Goal: Contribute content

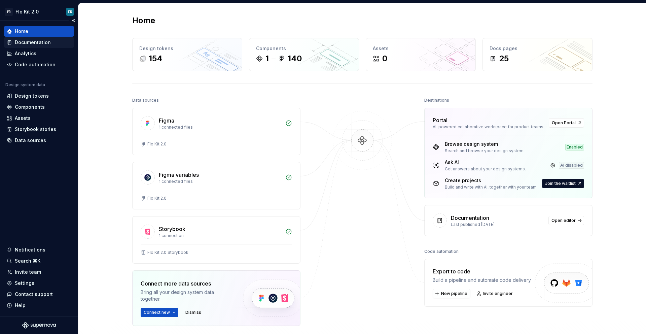
click at [11, 43] on icon at bounding box center [9, 43] width 3 height 4
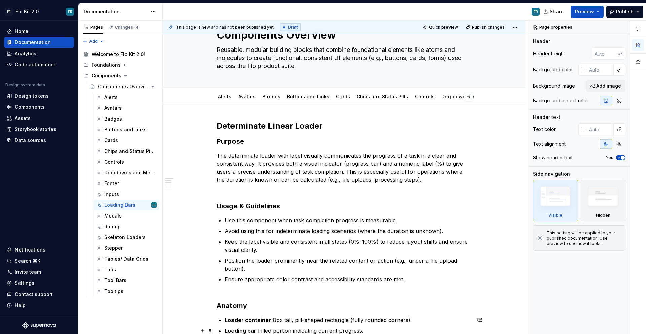
scroll to position [28, 0]
type textarea "*"
click at [220, 126] on strong "Determinate Linear Loader" at bounding box center [270, 127] width 106 height 10
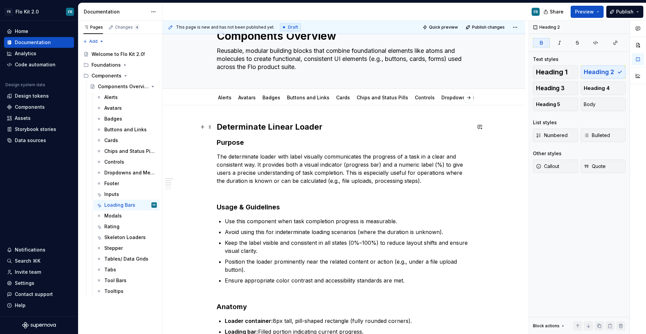
click at [218, 125] on strong "Determinate Linear Loader" at bounding box center [270, 127] width 106 height 10
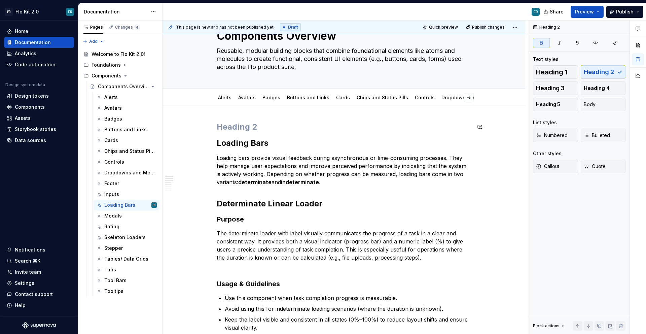
click at [218, 125] on h2 at bounding box center [344, 126] width 254 height 11
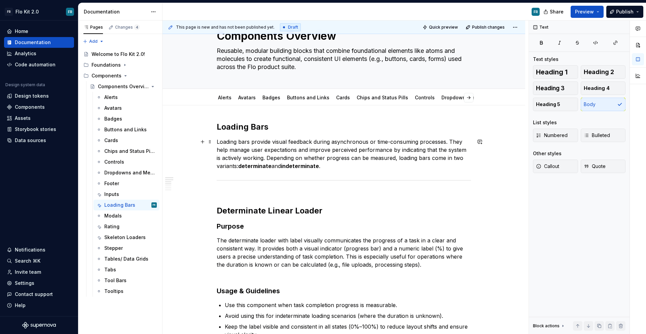
click at [336, 170] on p "Loading bars provide visual feedback during asynchronous or time-consuming proc…" at bounding box center [344, 154] width 254 height 32
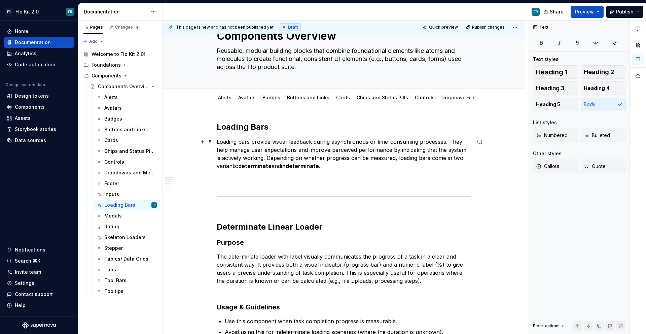
click at [356, 159] on p "Loading bars provide visual feedback during asynchronous or time-consuming proc…" at bounding box center [344, 162] width 254 height 48
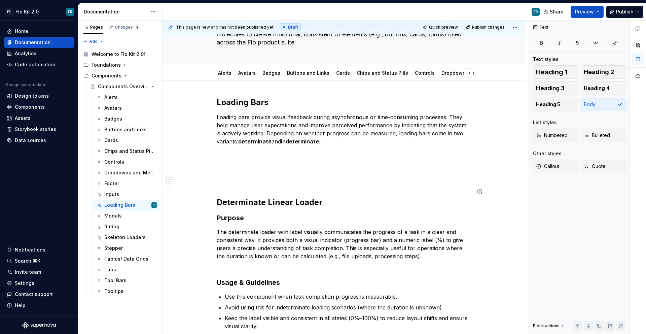
scroll to position [65, 0]
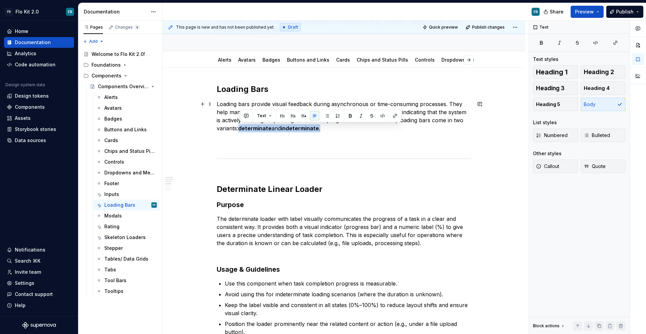
drag, startPoint x: 240, startPoint y: 129, endPoint x: 346, endPoint y: 126, distance: 105.3
click at [346, 126] on p "Loading bars provide visual feedback during asynchronous or time-consuming proc…" at bounding box center [344, 124] width 254 height 48
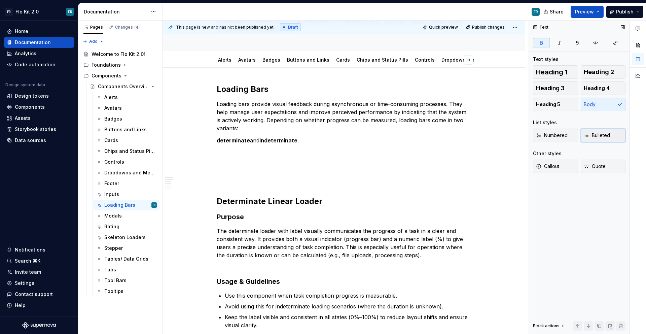
click at [605, 130] on button "Bulleted" at bounding box center [603, 134] width 45 height 13
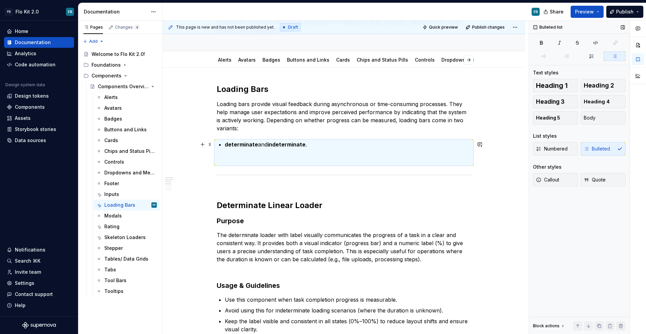
click at [258, 143] on p "determinate and indeterminate ." at bounding box center [348, 152] width 246 height 24
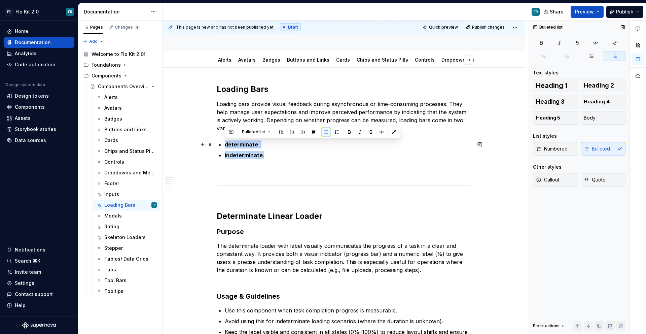
drag, startPoint x: 277, startPoint y: 155, endPoint x: 219, endPoint y: 139, distance: 60.2
click at [266, 153] on p "indeterminate ." at bounding box center [348, 163] width 246 height 24
drag, startPoint x: 267, startPoint y: 153, endPoint x: 223, endPoint y: 144, distance: 45.8
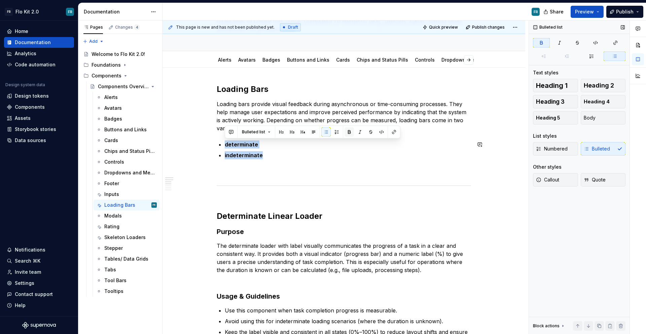
click at [348, 131] on button "button" at bounding box center [348, 131] width 9 height 9
click at [330, 151] on p "indeterminate" at bounding box center [348, 163] width 246 height 24
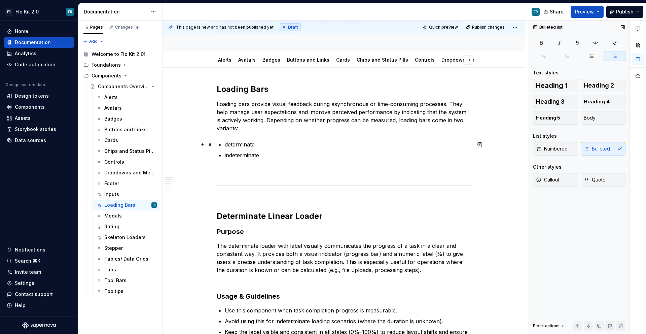
click at [228, 146] on p "determinate" at bounding box center [348, 144] width 246 height 8
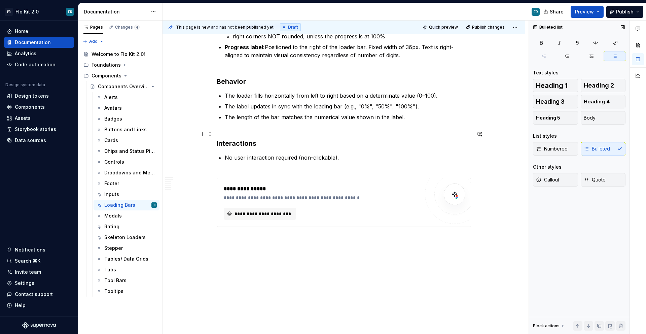
scroll to position [472, 0]
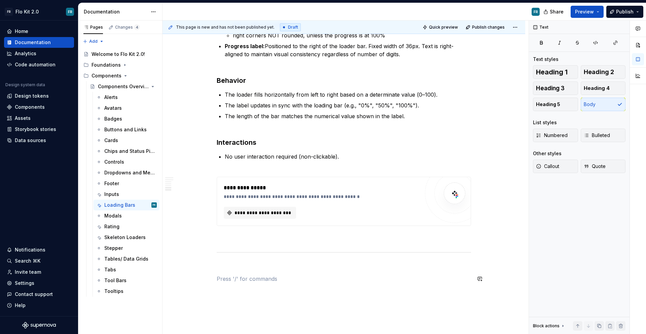
click at [241, 278] on p at bounding box center [344, 278] width 254 height 8
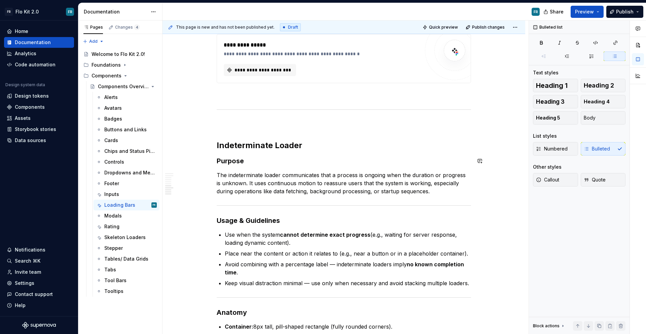
scroll to position [640, 0]
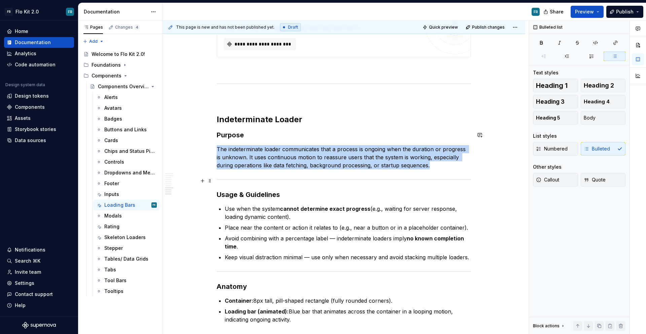
click at [301, 180] on div at bounding box center [344, 179] width 254 height 4
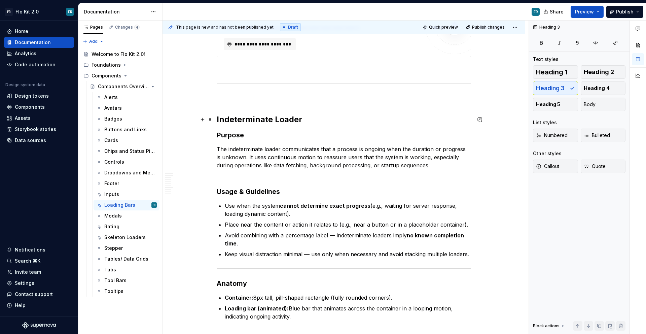
click at [309, 119] on h2 "Indeterminate Loader" at bounding box center [344, 119] width 254 height 11
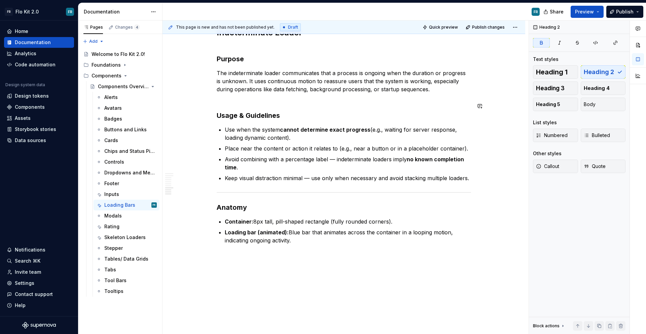
scroll to position [746, 0]
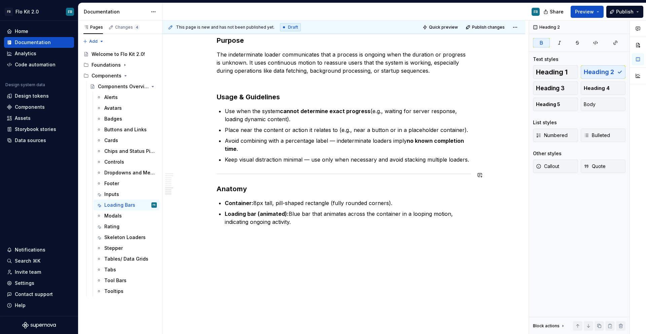
click at [310, 172] on div at bounding box center [344, 174] width 254 height 4
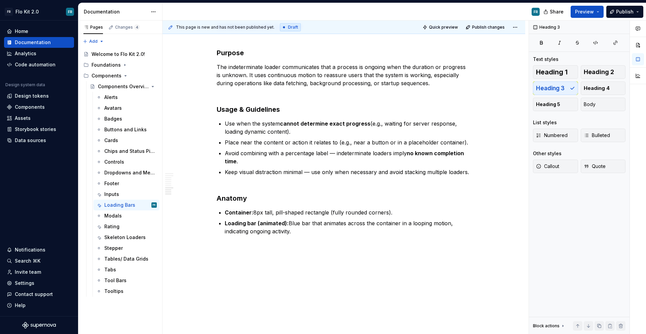
scroll to position [743, 0]
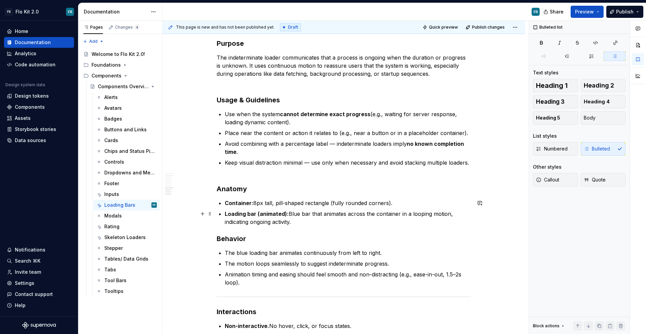
click at [297, 224] on p "Loading bar (animated): Blue bar that animates across the container in a loopin…" at bounding box center [348, 218] width 246 height 16
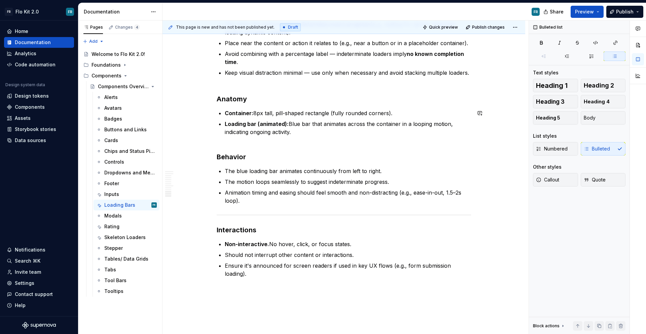
scroll to position [864, 0]
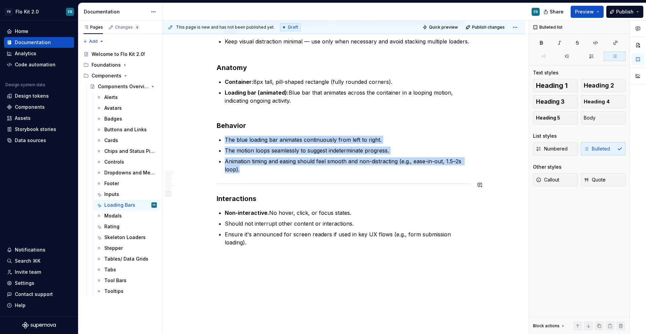
click at [308, 181] on div at bounding box center [344, 183] width 254 height 4
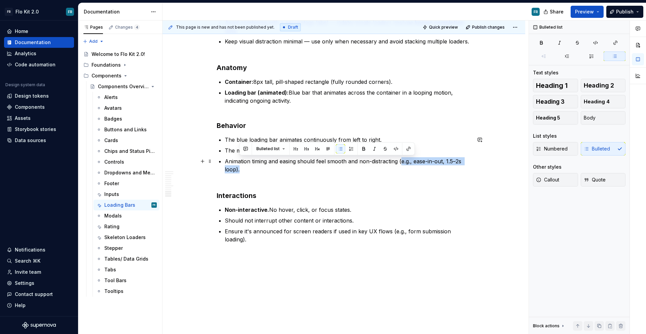
drag, startPoint x: 400, startPoint y: 161, endPoint x: 406, endPoint y: 172, distance: 11.7
click at [406, 172] on p "Animation timing and easing should feel smooth and non-distracting (e.g., ease-…" at bounding box center [348, 165] width 246 height 16
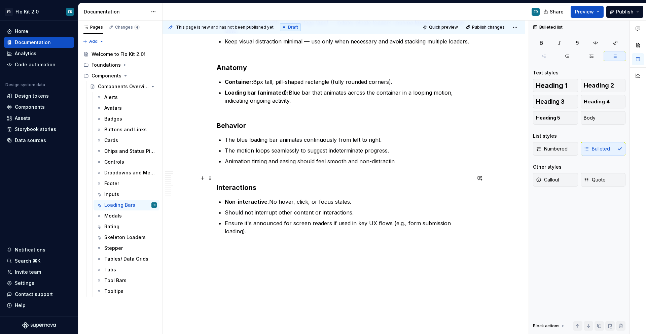
click at [454, 174] on h3 "Interactions" at bounding box center [344, 182] width 254 height 19
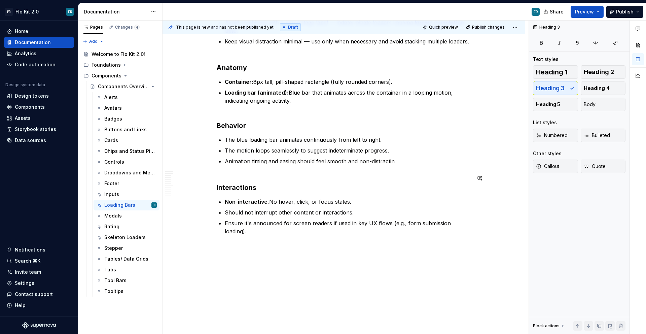
click at [450, 162] on p "Animation timing and easing should feel smooth and non-distractin" at bounding box center [348, 161] width 246 height 8
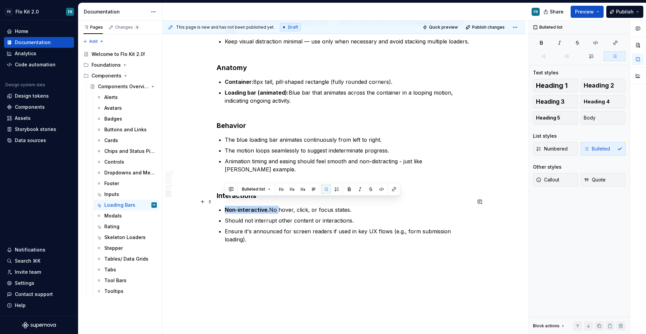
drag, startPoint x: 273, startPoint y: 199, endPoint x: 224, endPoint y: 201, distance: 48.8
click at [225, 206] on p "Non-interactive. No hover, click, or focus states." at bounding box center [348, 210] width 246 height 8
click at [273, 216] on p "Should not interrupt other content or interactions." at bounding box center [348, 220] width 246 height 8
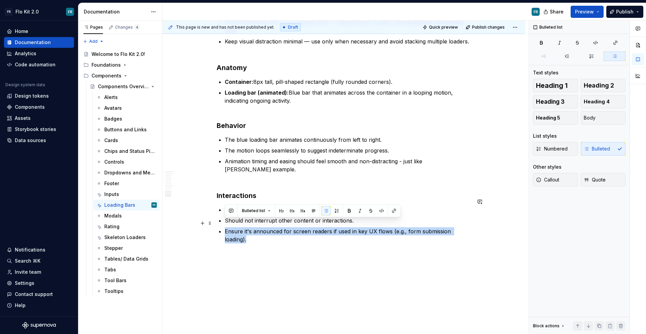
drag, startPoint x: 264, startPoint y: 230, endPoint x: 224, endPoint y: 223, distance: 40.8
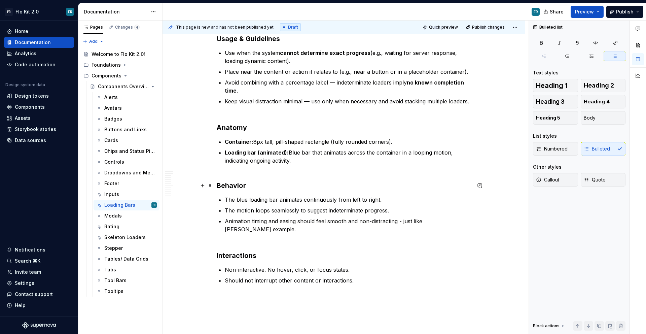
scroll to position [854, 0]
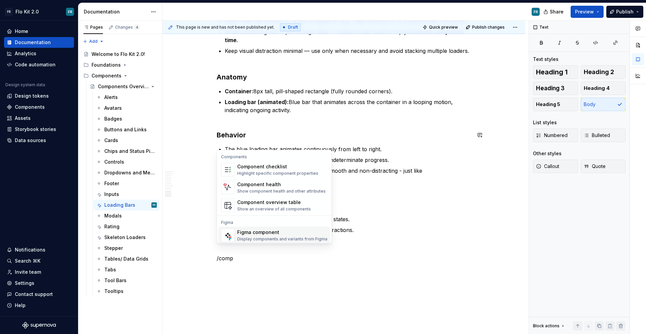
click at [313, 231] on div "Figma component" at bounding box center [282, 232] width 90 height 7
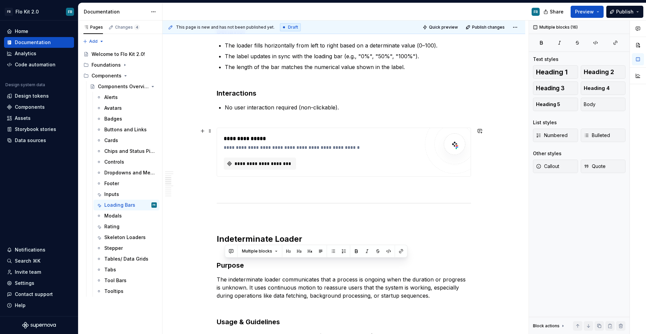
scroll to position [928, 0]
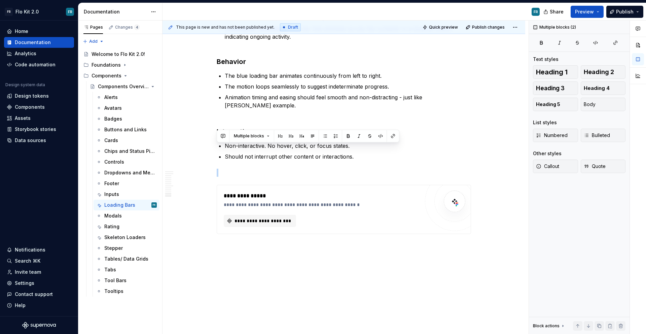
drag, startPoint x: 361, startPoint y: 220, endPoint x: 238, endPoint y: 175, distance: 129.9
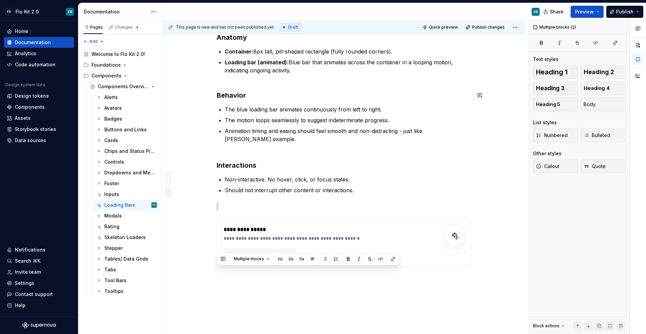
scroll to position [802, 0]
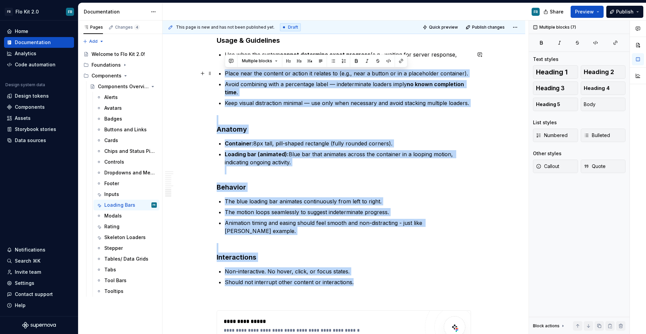
drag, startPoint x: 348, startPoint y: 260, endPoint x: 217, endPoint y: 75, distance: 226.9
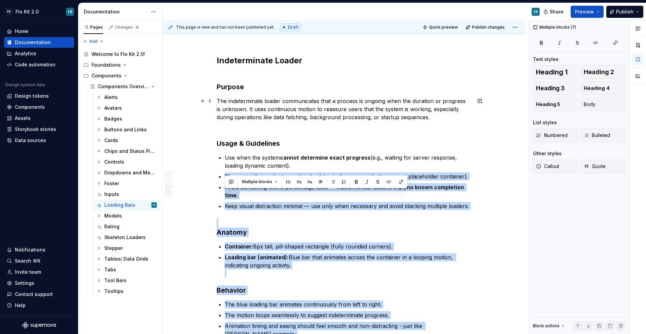
scroll to position [680, 0]
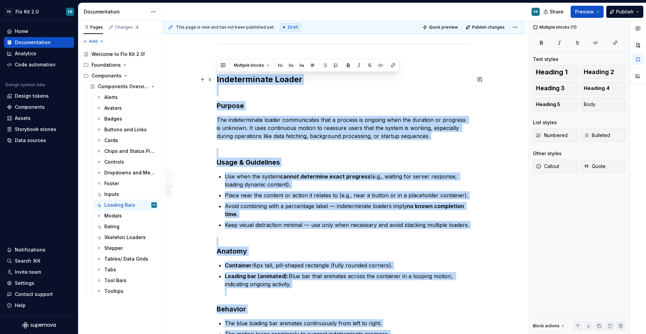
click at [217, 81] on strong "Indeterminate Loader" at bounding box center [259, 79] width 85 height 10
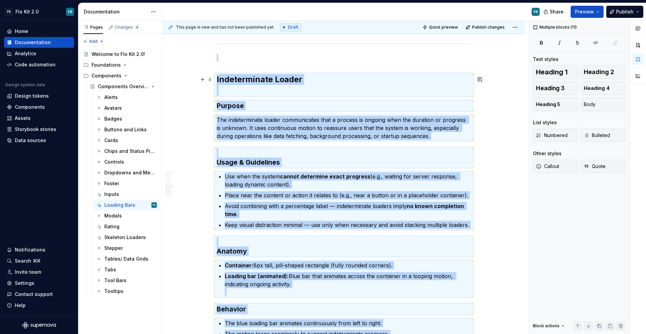
copy div "Loremipsumdol Sitame Consect Adi elitseddoeius tempor incididuntut labo e dolor…"
click at [318, 174] on strong "cannot determine exact progress" at bounding box center [325, 176] width 90 height 7
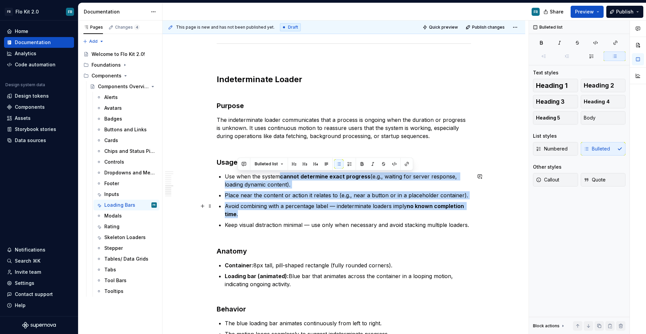
drag, startPoint x: 282, startPoint y: 176, endPoint x: 465, endPoint y: 212, distance: 186.9
click at [465, 212] on ul "Use when the system cannot determine exact progress (e.g., waiting for server r…" at bounding box center [348, 200] width 246 height 57
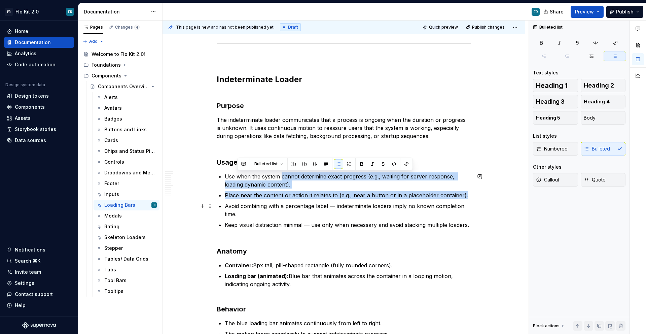
click at [403, 213] on p "Avoid combining with a percentage label — indeterminate loaders imply no known …" at bounding box center [348, 210] width 246 height 16
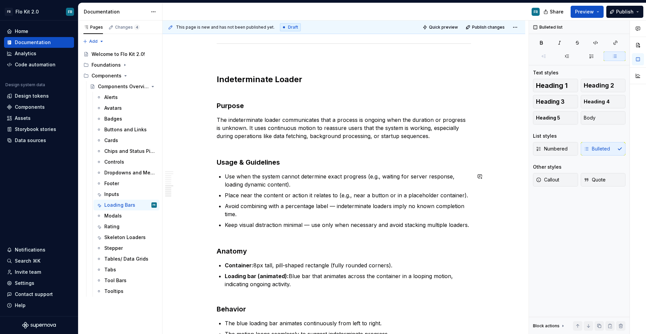
scroll to position [928, 0]
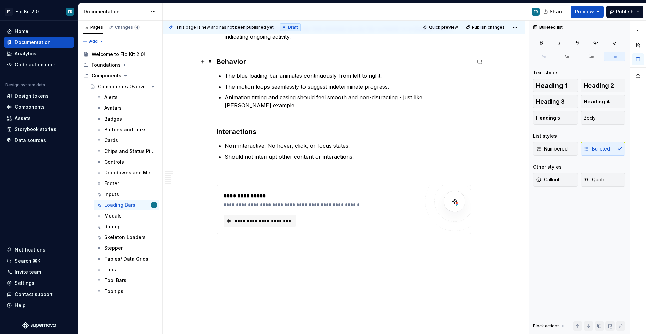
click at [335, 80] on ul "The blue loading bar animates continuously from left to right. The motion loops…" at bounding box center [348, 91] width 246 height 38
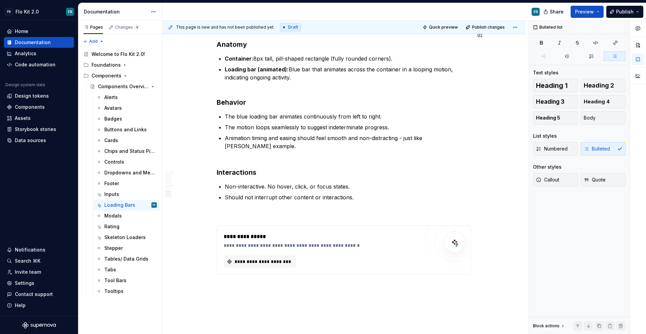
scroll to position [887, 0]
click at [627, 13] on span "Publish" at bounding box center [624, 11] width 17 height 7
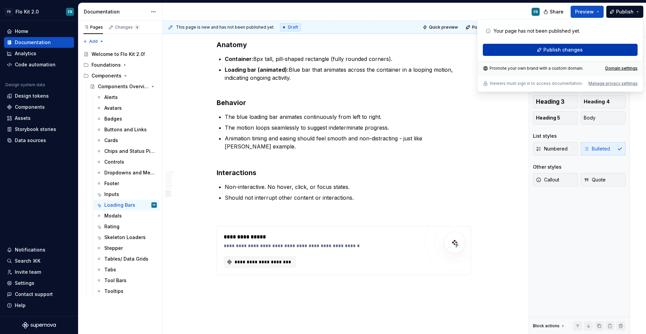
click at [562, 47] on span "Publish changes" at bounding box center [562, 49] width 39 height 7
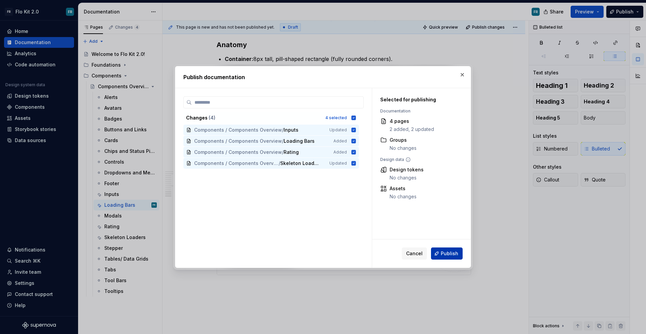
click at [460, 254] on button "Publish" at bounding box center [447, 253] width 32 height 12
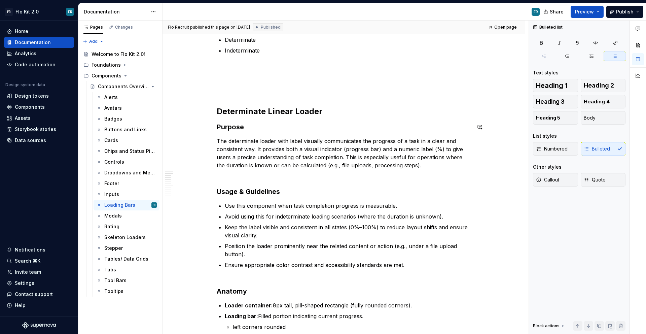
scroll to position [0, 0]
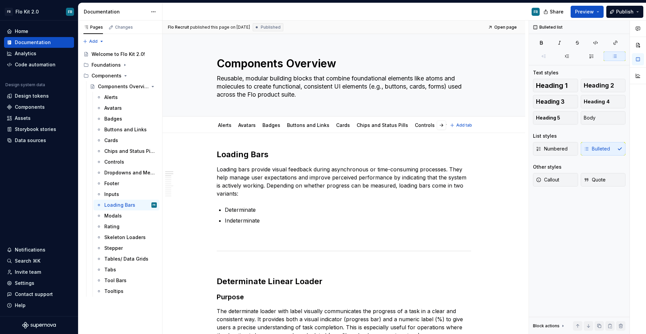
type textarea "*"
